Goal: Information Seeking & Learning: Learn about a topic

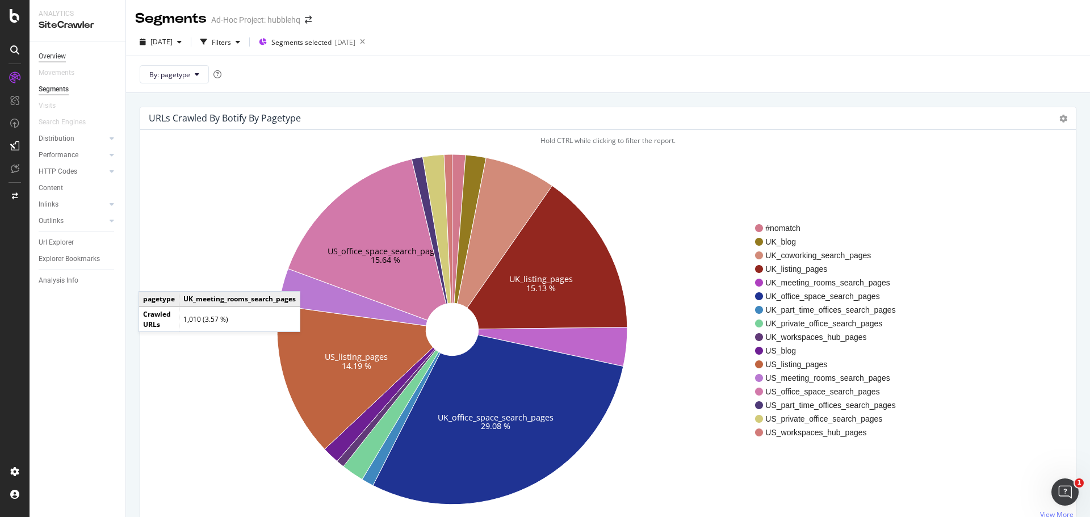
click at [60, 55] on div "Overview" at bounding box center [52, 57] width 27 height 12
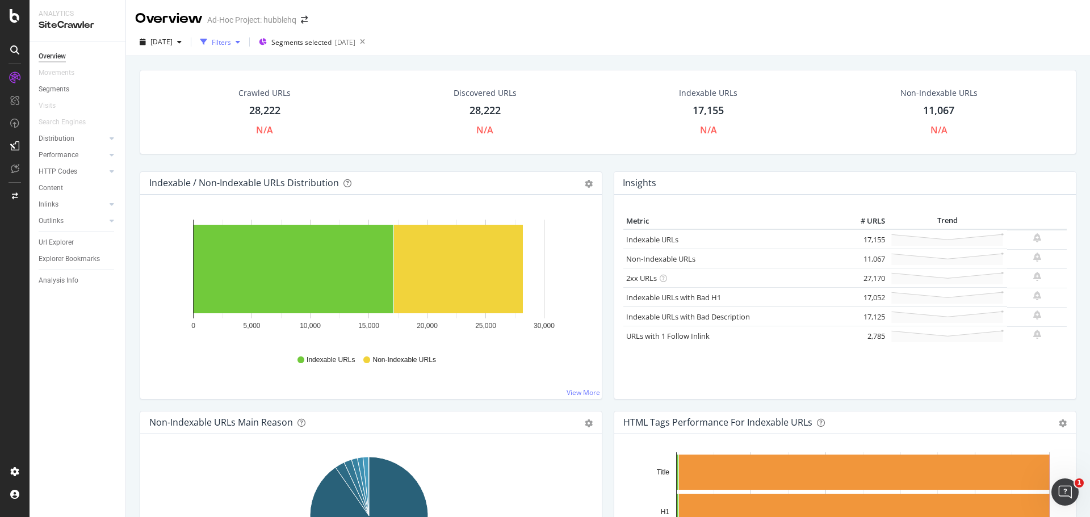
click at [231, 38] on div "Filters" at bounding box center [221, 42] width 19 height 10
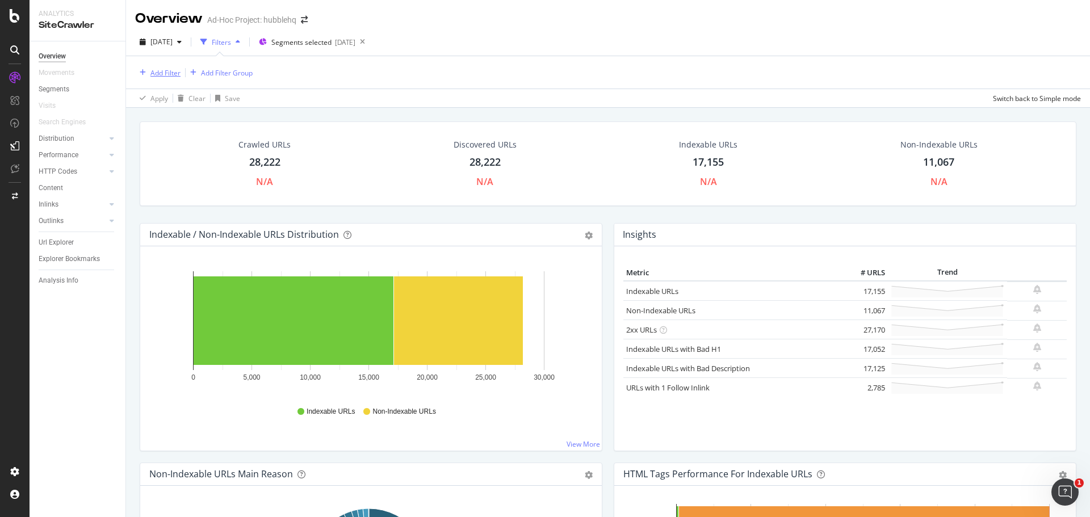
click at [159, 77] on div "Add Filter" at bounding box center [165, 73] width 30 height 10
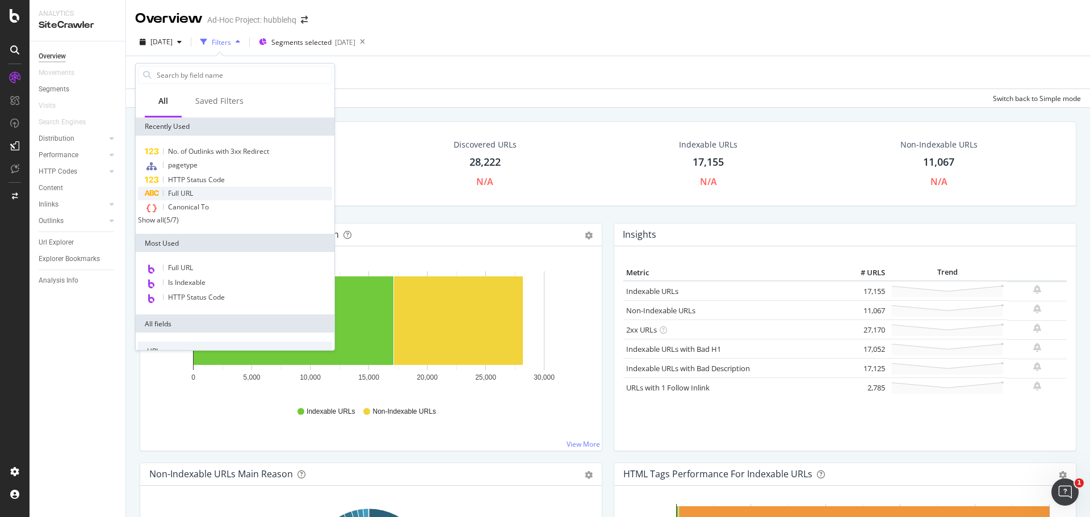
click at [190, 189] on span "Full URL" at bounding box center [180, 193] width 25 height 10
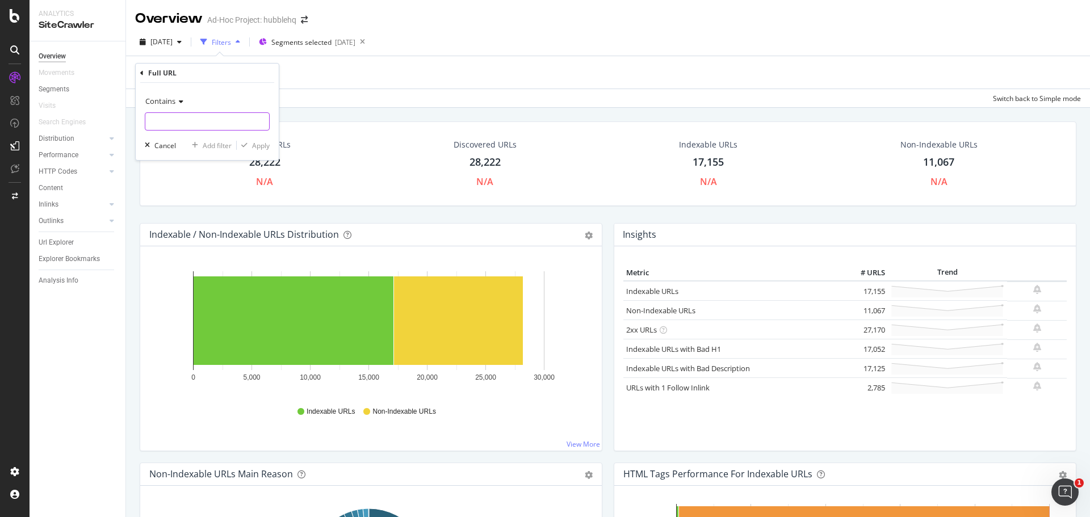
click at [208, 130] on input "text" at bounding box center [207, 121] width 124 height 18
type input "/"
type input ".blog"
click at [258, 144] on div "Apply" at bounding box center [261, 146] width 18 height 10
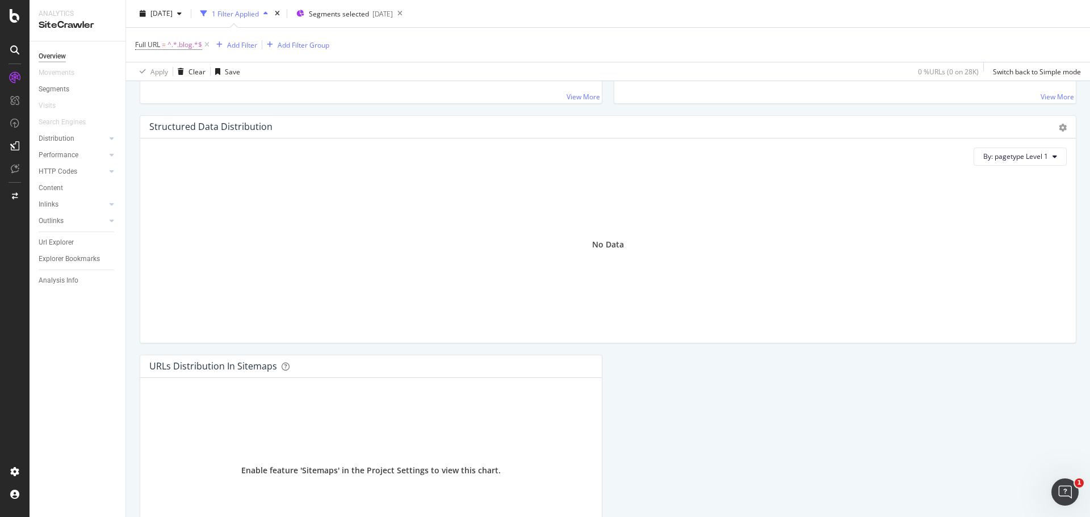
scroll to position [1185, 0]
